Goal: Information Seeking & Learning: Learn about a topic

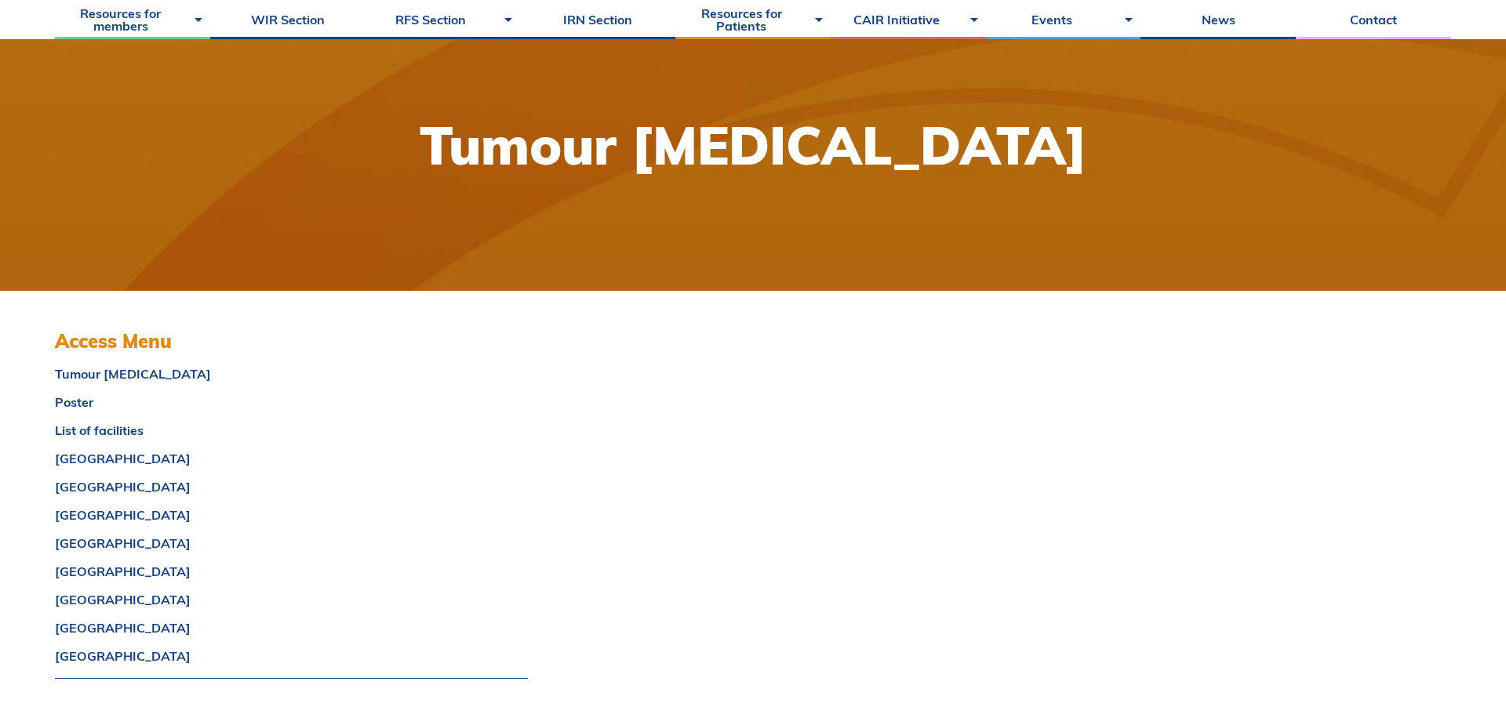
scroll to position [150, 0]
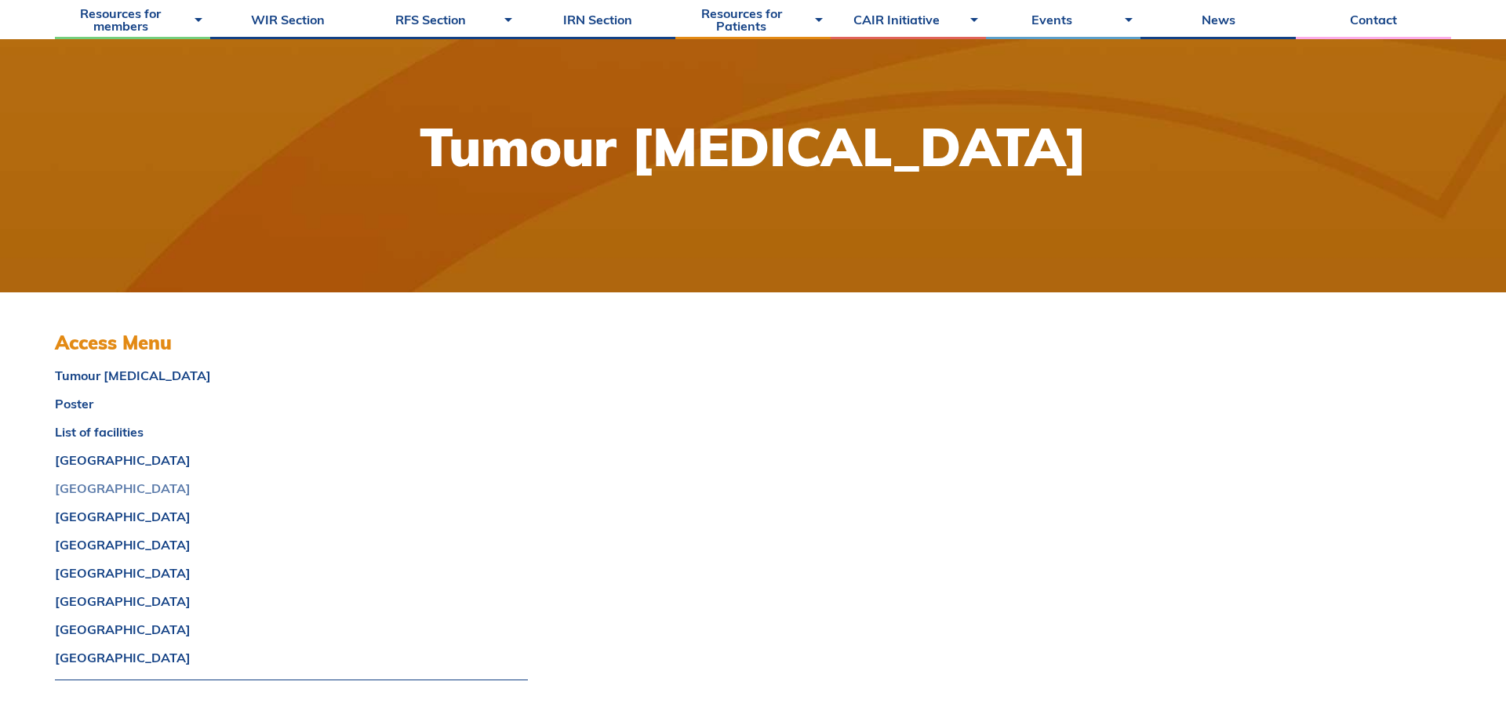
click at [162, 489] on link "[GEOGRAPHIC_DATA]" at bounding box center [291, 488] width 473 height 13
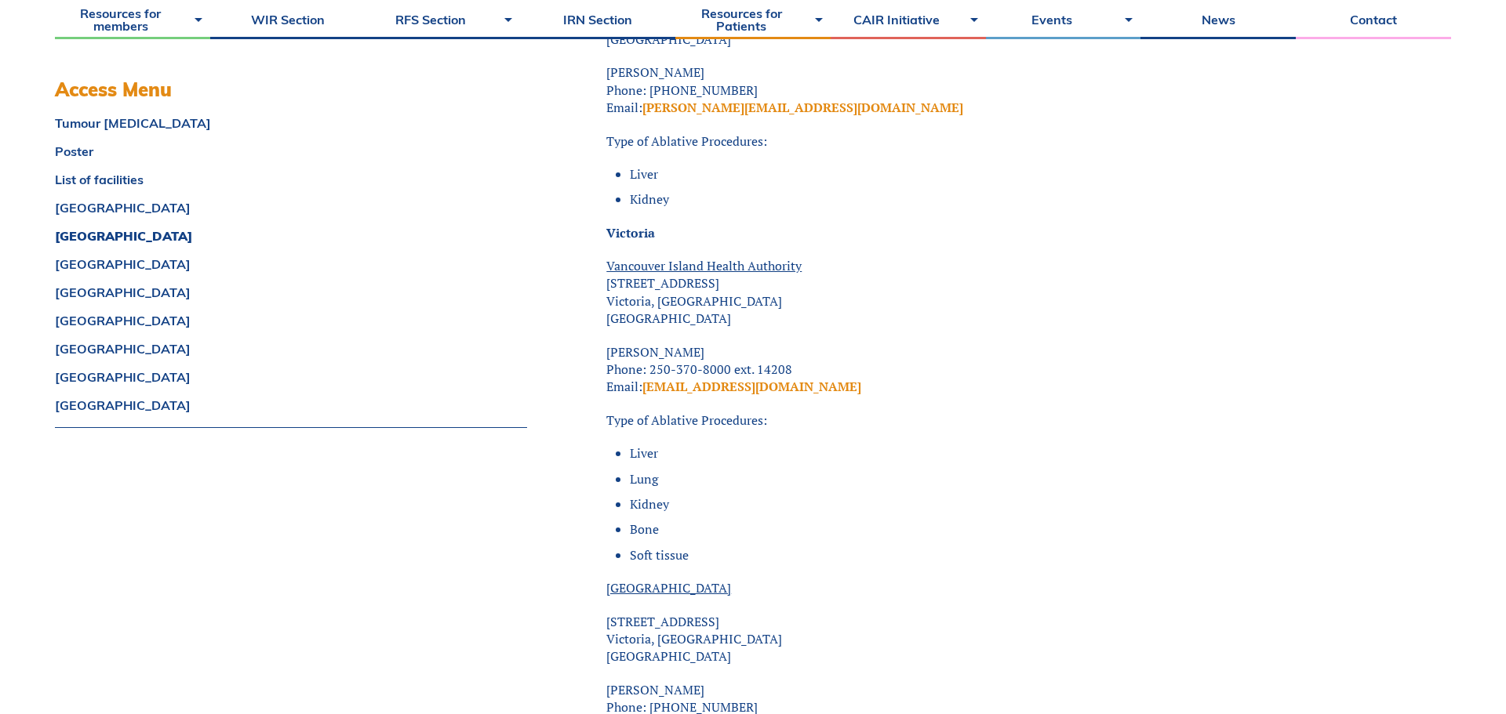
scroll to position [4079, 0]
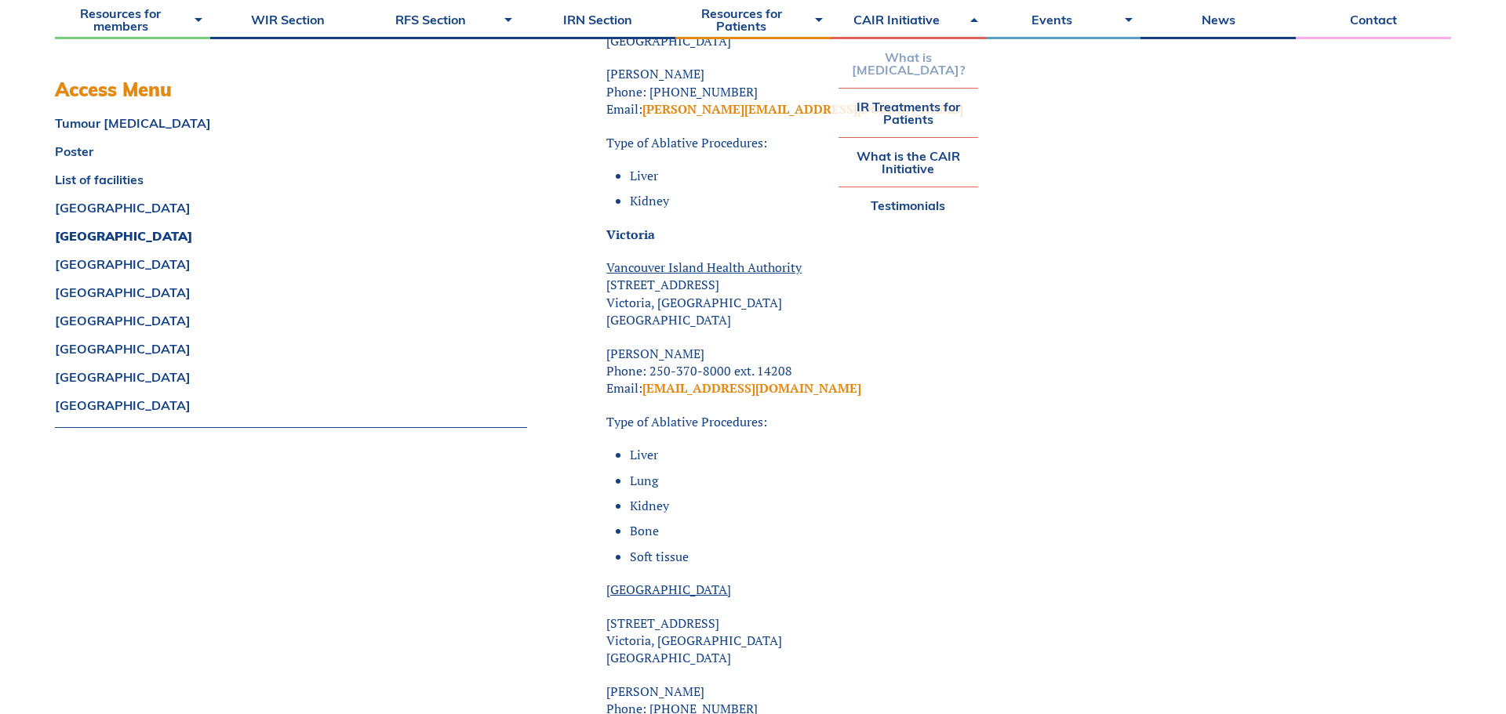
click at [927, 78] on link "What is [MEDICAL_DATA]?" at bounding box center [908, 63] width 140 height 49
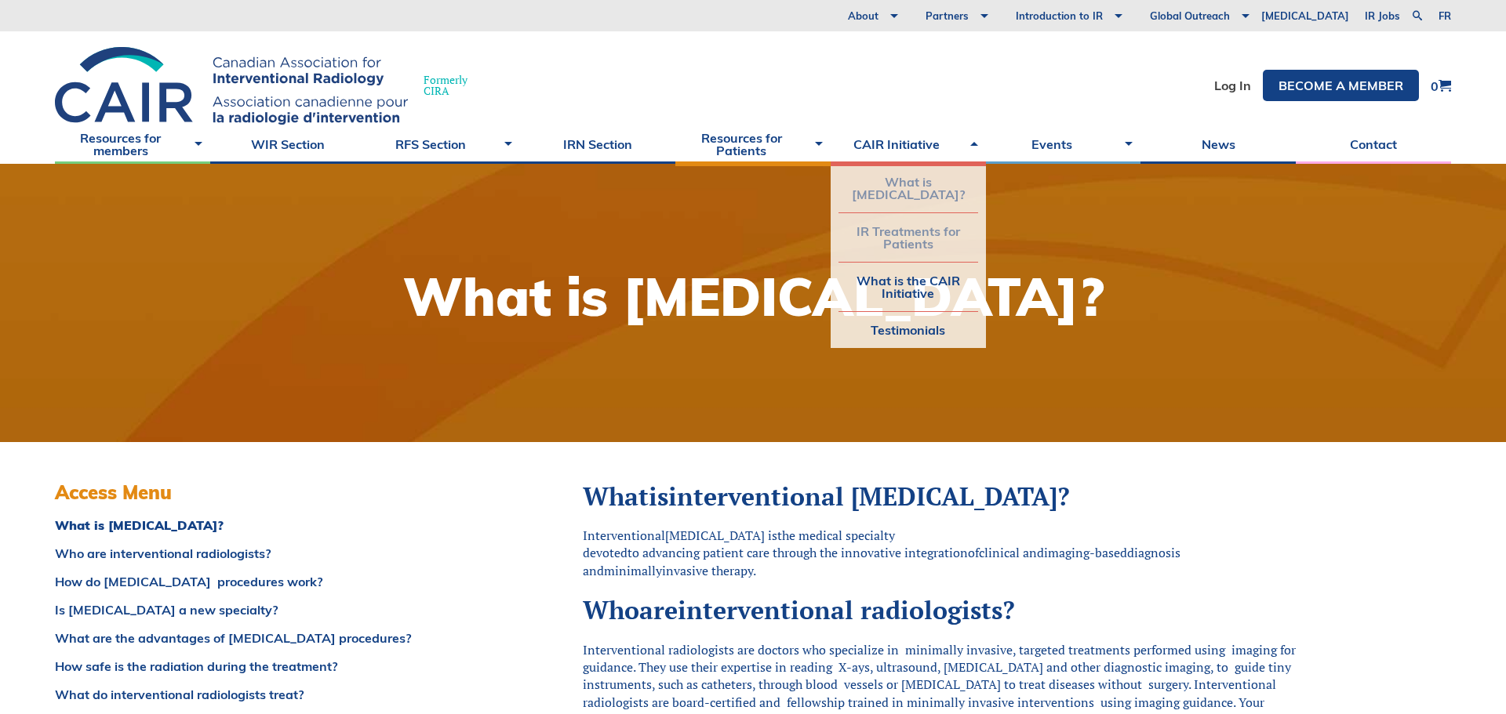
click at [907, 259] on link "IR Treatments for Patients" at bounding box center [908, 237] width 140 height 49
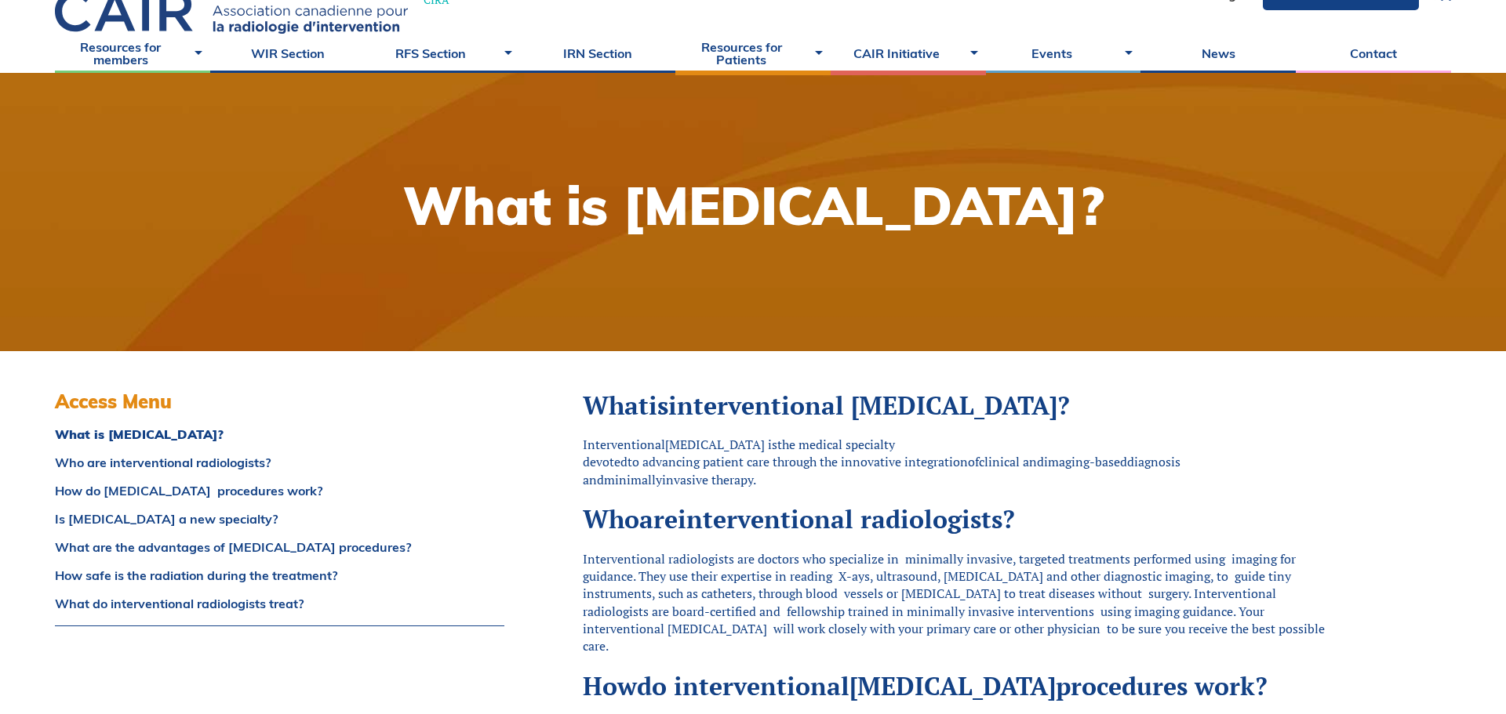
scroll to position [106, 0]
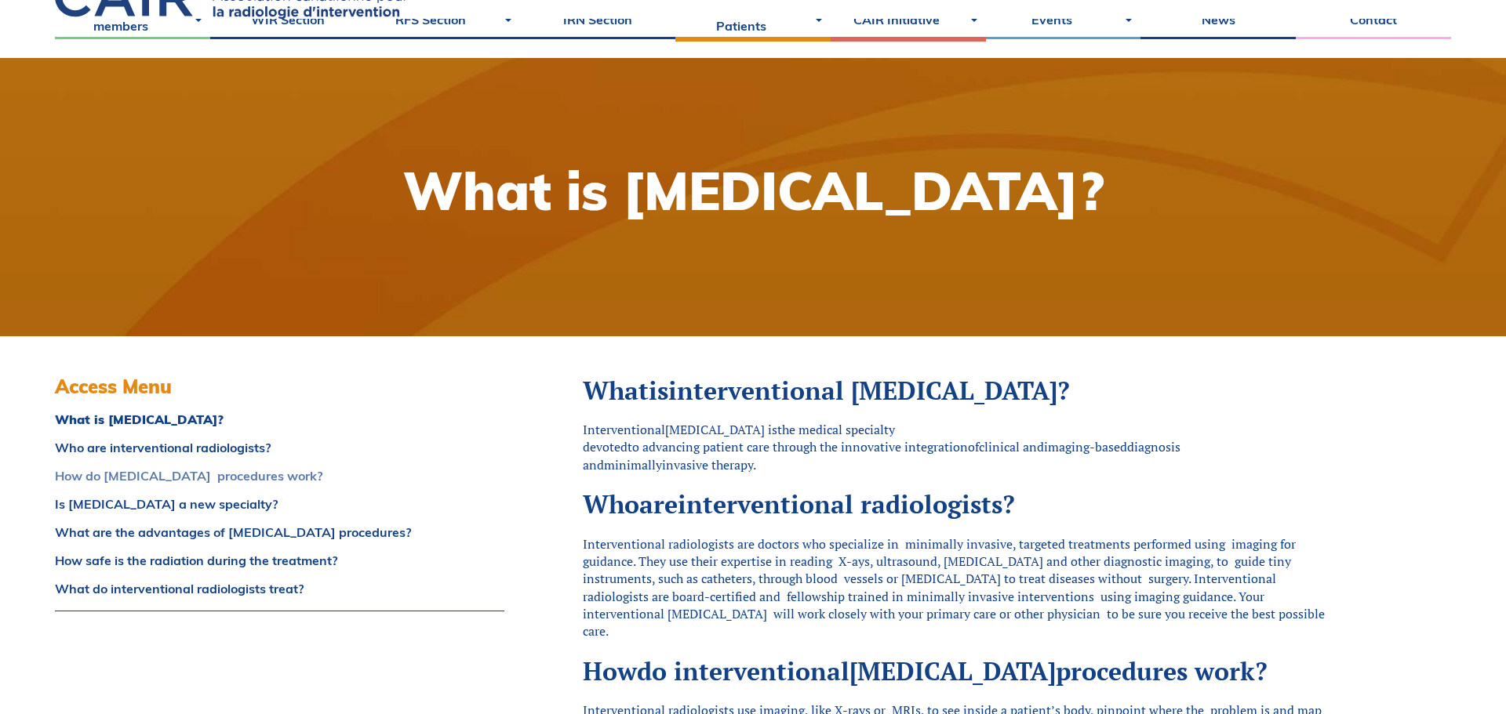
click at [245, 478] on link "How do interventional radiology procedures work?" at bounding box center [279, 476] width 449 height 13
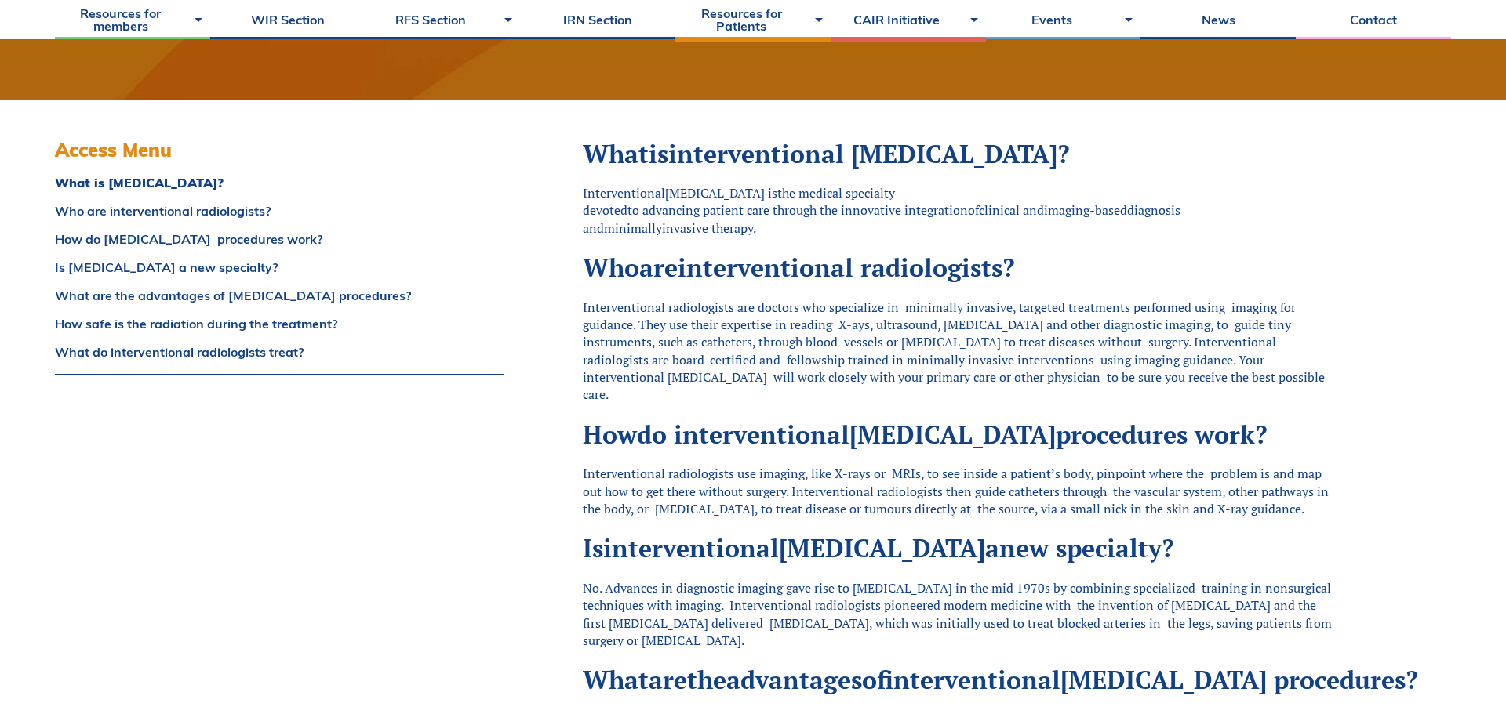
scroll to position [0, 0]
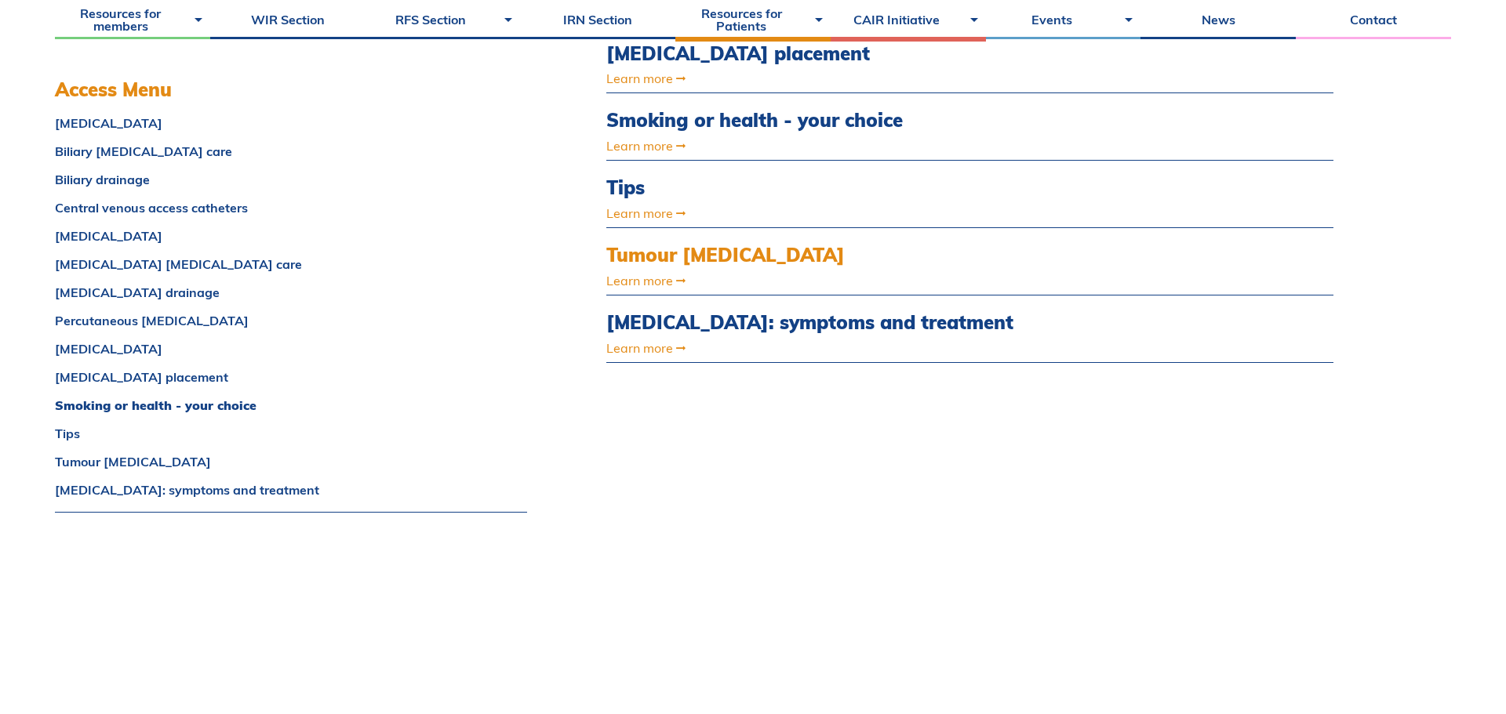
scroll to position [1084, 0]
click at [667, 278] on link "Learn more" at bounding box center [860, 280] width 509 height 13
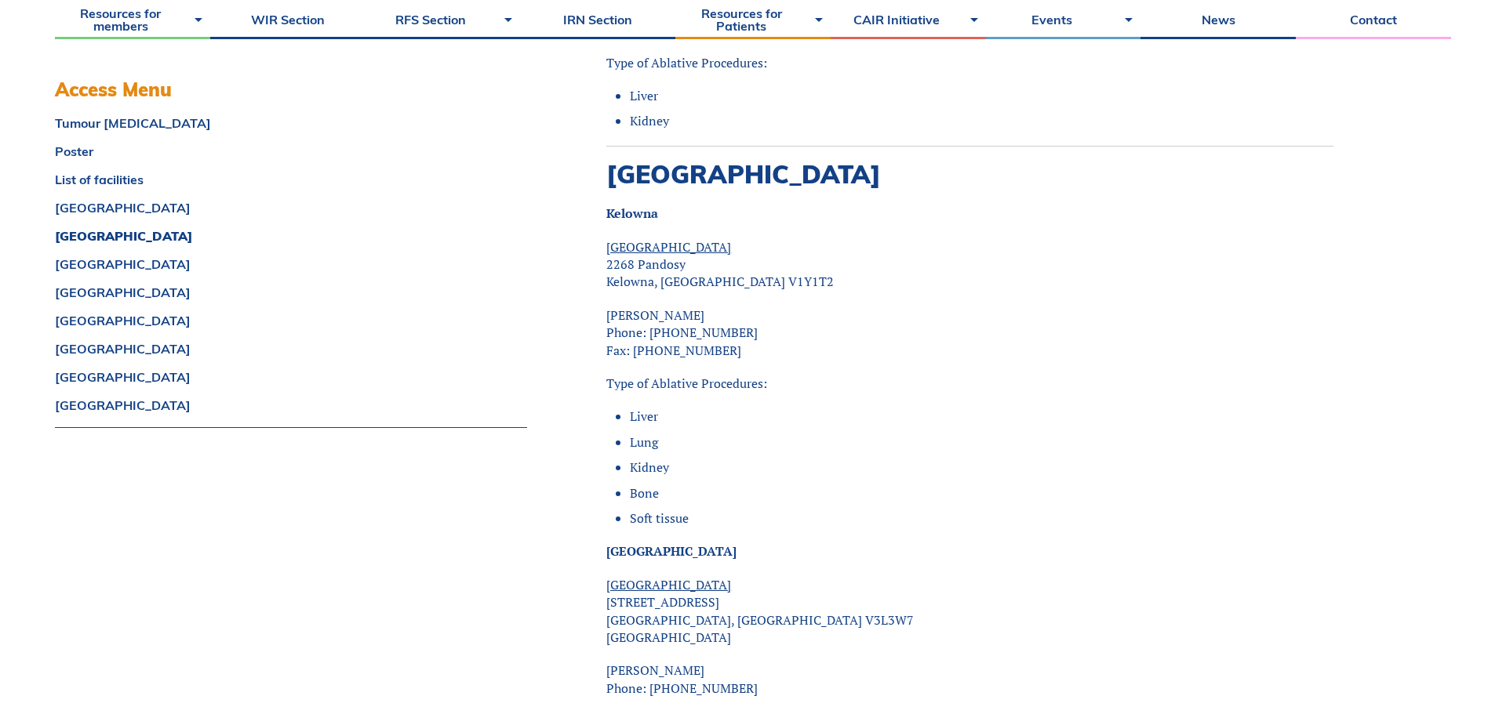
scroll to position [2967, 0]
